Goal: Find specific page/section: Find specific page/section

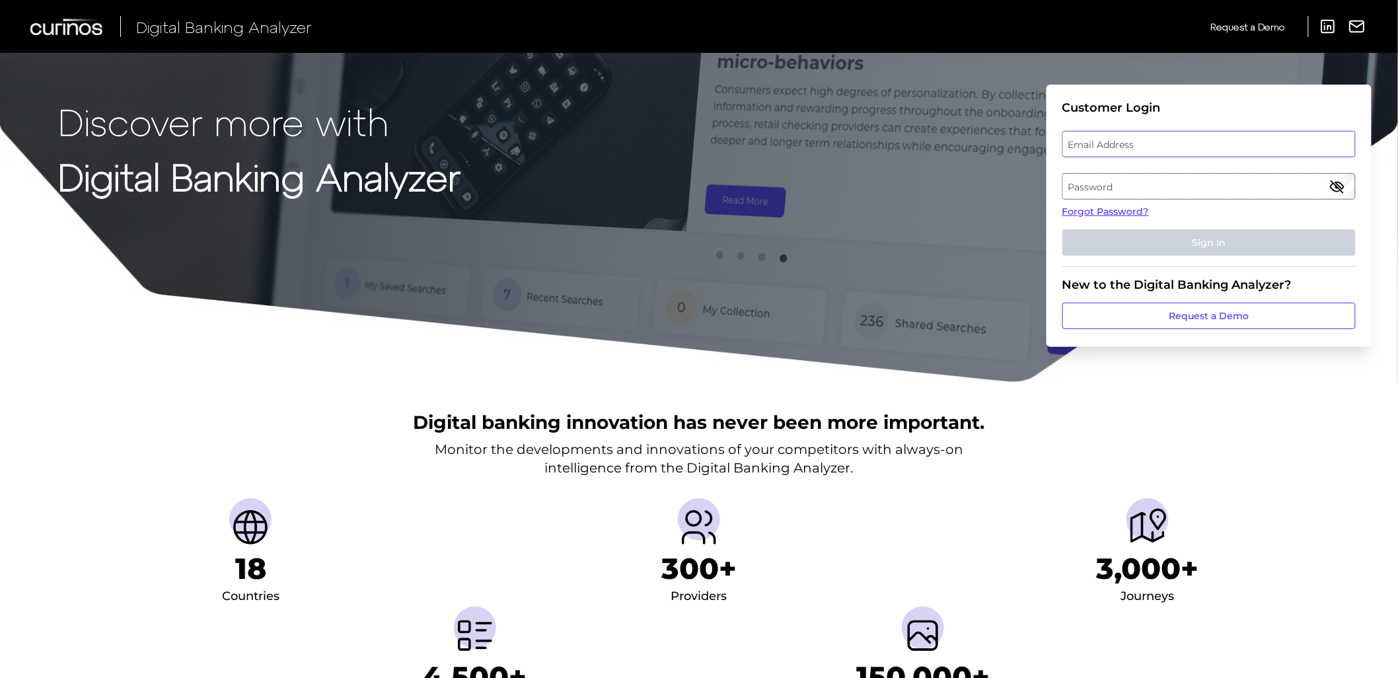
type input "[EMAIL_ADDRESS][DOMAIN_NAME]"
click at [1209, 252] on button "Sign In" at bounding box center [1209, 242] width 293 height 26
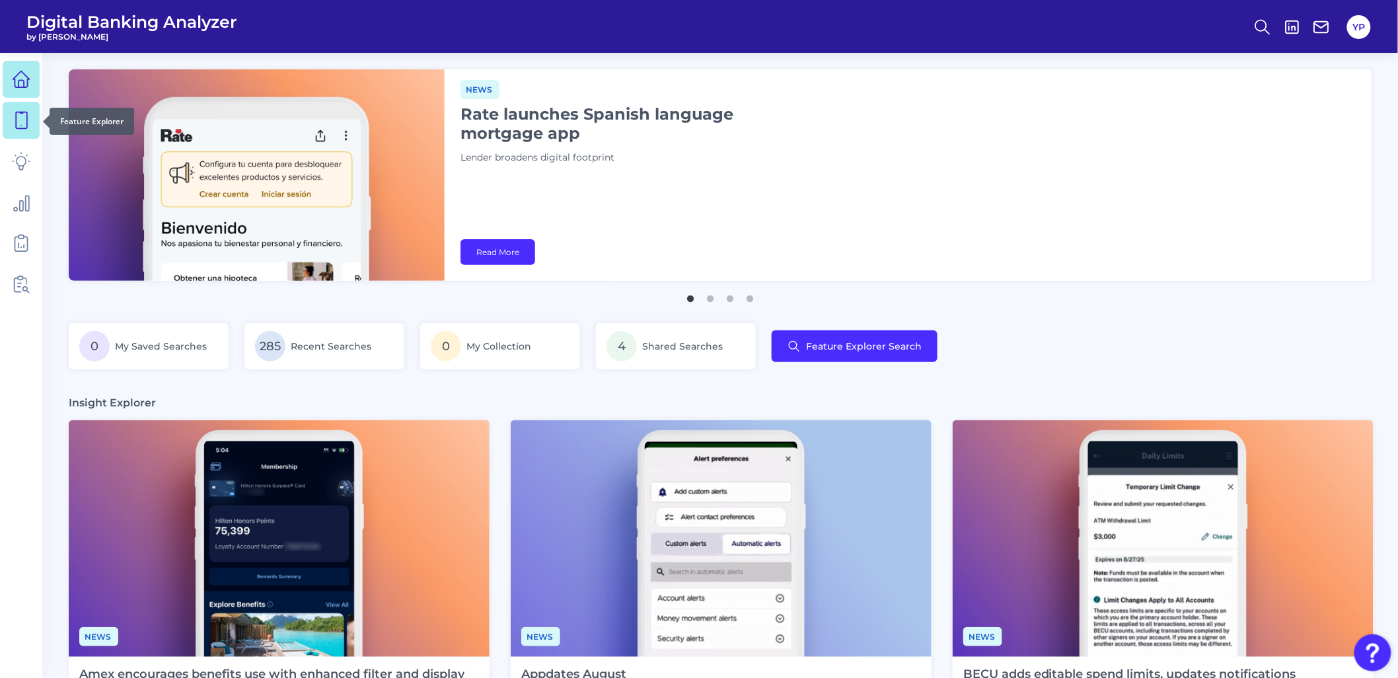
click at [21, 114] on icon at bounding box center [21, 120] width 19 height 19
